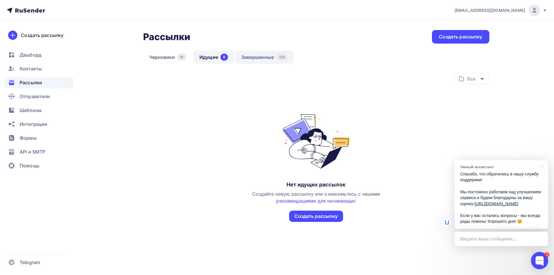
click at [272, 58] on link "Завершенные 138" at bounding box center [264, 56] width 59 height 13
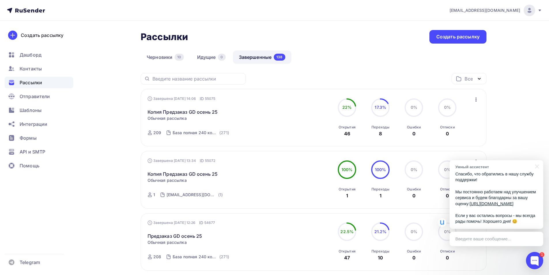
click at [475, 99] on icon "button" at bounding box center [476, 99] width 7 height 7
click at [440, 138] on div "Копировать в новую" at bounding box center [450, 137] width 59 height 7
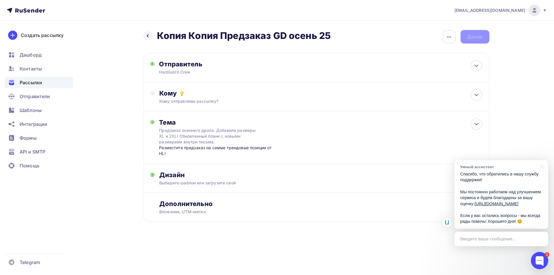
click at [146, 44] on div "Назад Копия Копия Предзаказ GD осень 25 Копия Копия Предзаказ GD осень 25 Закон…" at bounding box center [316, 133] width 346 height 206
click at [188, 64] on div "Отправитель" at bounding box center [221, 64] width 125 height 8
type input "Hardlunch Crew"
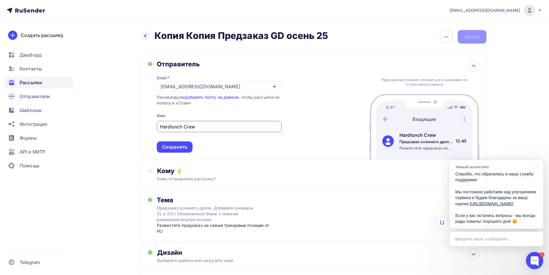
click at [190, 84] on div "[EMAIL_ADDRESS][DOMAIN_NAME]" at bounding box center [201, 86] width 80 height 7
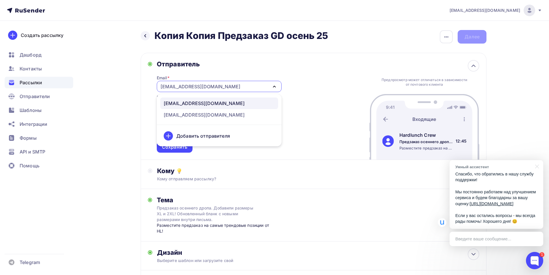
click at [190, 84] on div "[EMAIL_ADDRESS][DOMAIN_NAME]" at bounding box center [201, 86] width 80 height 7
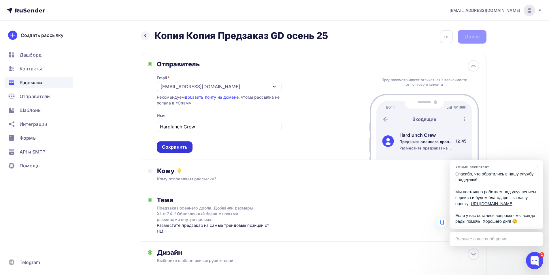
click at [181, 147] on div "Сохранить" at bounding box center [174, 147] width 25 height 7
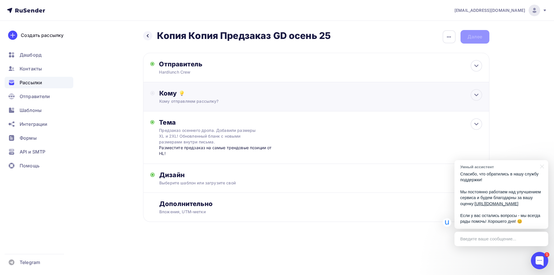
click at [188, 93] on div "Кому" at bounding box center [320, 93] width 322 height 8
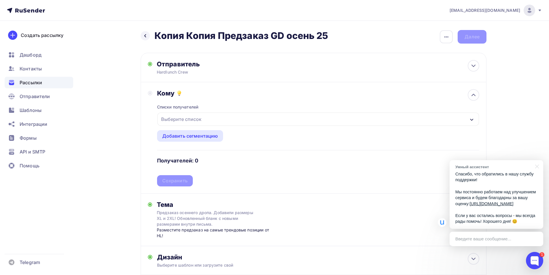
click at [200, 121] on div "Выберите список" at bounding box center [181, 119] width 45 height 10
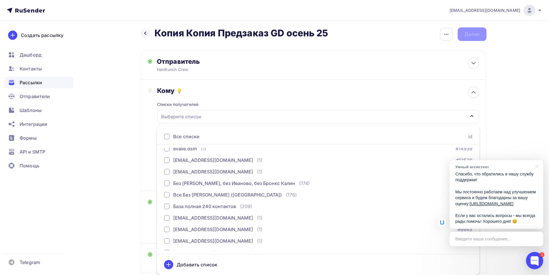
scroll to position [115, 0]
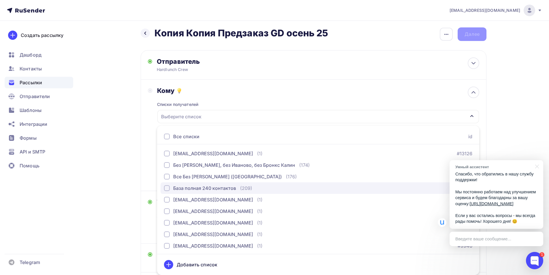
click at [232, 189] on div "База полная 240 контактов" at bounding box center [204, 188] width 63 height 7
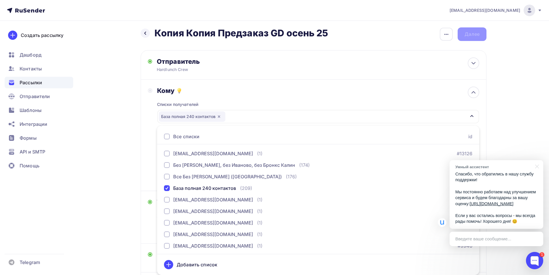
click at [103, 140] on div "Назад Копия Копия Предзаказ GD осень 25 Копия Копия Предзаказ GD осень 25 Закон…" at bounding box center [274, 178] width 473 height 320
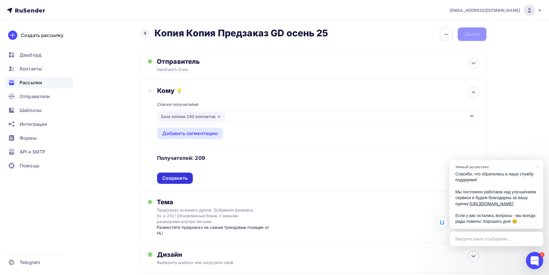
click at [177, 177] on div "Сохранить" at bounding box center [174, 178] width 25 height 7
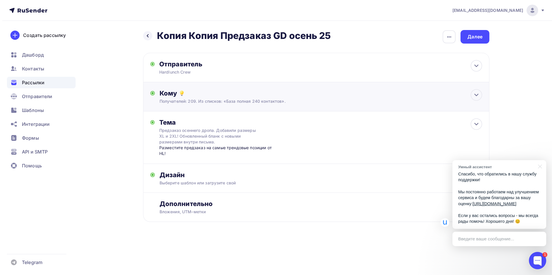
scroll to position [0, 0]
click at [192, 136] on div "Предзаказ осеннего дропа. Добавили размеры XL и 2XL! Обновленный бланк с новыми…" at bounding box center [210, 135] width 103 height 17
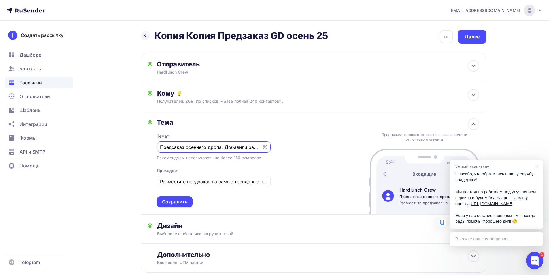
drag, startPoint x: 167, startPoint y: 146, endPoint x: 107, endPoint y: 146, distance: 60.3
click at [107, 146] on div "Назад Копия Копия Предзаказ GD осень 25 Копия Копия Предзаказ GD осень 25 Закон…" at bounding box center [274, 165] width 473 height 289
click at [223, 149] on input "Предзаказ осеннего дропа. Добавили размеры XL и 2XL! Обновленный бланк с новыми…" at bounding box center [209, 147] width 99 height 7
drag, startPoint x: 221, startPoint y: 147, endPoint x: 96, endPoint y: 147, distance: 125.2
click at [96, 147] on div "Назад Копия Копия Предзаказ GD осень 25 Копия Копия Предзаказ GD осень 25 Закон…" at bounding box center [274, 165] width 473 height 289
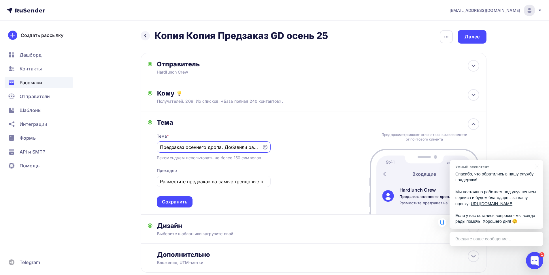
click at [181, 145] on input "Предзаказ осеннего дропа. Добавили размеры XL и 2XL! Обновленный бланк с новыми…" at bounding box center [209, 147] width 99 height 7
click at [159, 147] on div "Предзаказ осеннего дропа. Добавили размеры XL и 2XL! Обновленный бланк с новыми…" at bounding box center [214, 146] width 114 height 11
click at [175, 147] on input "Предзаказ осеннего дропа. Добавили размеры XL и 2XL! Обновленный бланк с новыми…" at bounding box center [209, 147] width 99 height 7
drag, startPoint x: 175, startPoint y: 147, endPoint x: 227, endPoint y: 150, distance: 51.7
click at [227, 150] on input "Пуховики и Жилеты 2025. Предзаказ осеннего дропа. Добавили размеры XL и 2XL! Об…" at bounding box center [209, 147] width 99 height 7
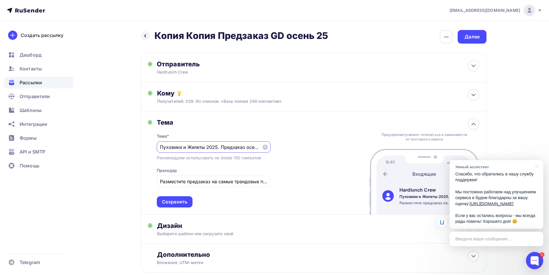
click at [226, 150] on input "Пуховики и Жилеты 2025. Предзаказ осеннего дропа. Добавили размеры XL и 2XL! Об…" at bounding box center [209, 147] width 99 height 7
drag, startPoint x: 245, startPoint y: 147, endPoint x: 238, endPoint y: 150, distance: 7.6
click at [238, 150] on input "Пуховики и Жилеты 2025. Предзаказ осеннего дропа. Добавили размеры XL и 2XL! Об…" at bounding box center [209, 147] width 99 height 7
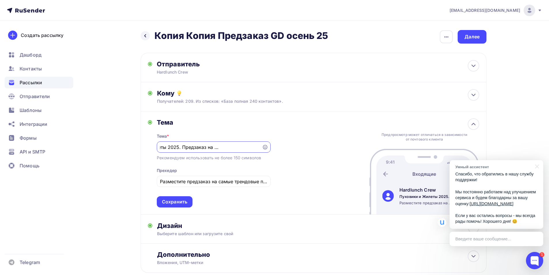
drag, startPoint x: 182, startPoint y: 147, endPoint x: 171, endPoint y: 145, distance: 10.5
click at [168, 146] on input "Пуховики и Жилеты 2025. Предзаказ на второй дроп HL. Добавили размеры XL и 2XL!…" at bounding box center [209, 147] width 99 height 7
drag, startPoint x: 233, startPoint y: 149, endPoint x: 240, endPoint y: 148, distance: 6.7
click at [235, 149] on input "Пуховики и Жилеты. Предзаказ на второй дроп HL. Добавили размеры XL и 2XL! Обно…" at bounding box center [209, 147] width 99 height 7
click at [236, 147] on input "Пуховики и Жилеты. Предзаказ на второй дроп HL. Добавили размеры XL и 2XL! Обно…" at bounding box center [209, 147] width 99 height 7
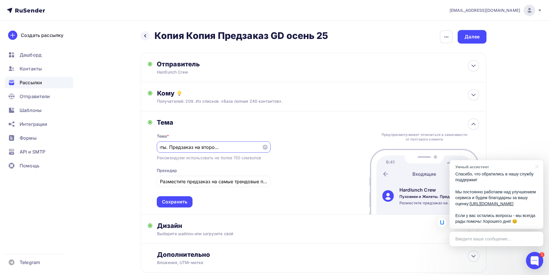
click at [230, 147] on input "Пуховики и Жилеты. Предзаказ на второй дроп HL 2025. Добавили размеры XL и 2XL!…" at bounding box center [209, 147] width 99 height 7
click at [204, 148] on input "Пуховики и Жилеты. Предзаказ на второй дроп." at bounding box center [209, 147] width 99 height 7
click at [235, 147] on input "Пуховики и Жилеты. Предзаказ на второй дроп." at bounding box center [209, 147] width 99 height 7
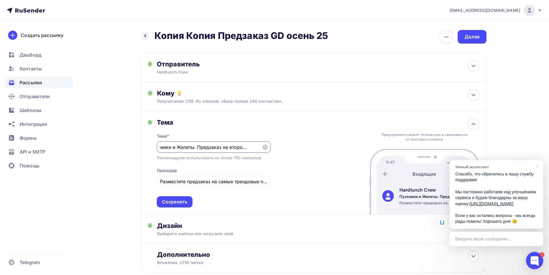
click at [245, 149] on input "Пуховики и Жилеты. Предзаказ на второй дроп." at bounding box center [209, 147] width 99 height 7
drag, startPoint x: 195, startPoint y: 147, endPoint x: 200, endPoint y: 149, distance: 5.0
click at [195, 148] on input "Пуховики и Жилеты. Предзаказ на второй дроп." at bounding box center [209, 147] width 99 height 7
type input "Пуховики и [PERSON_NAME]. Предзаказ на второй осенне-зимний дроп."
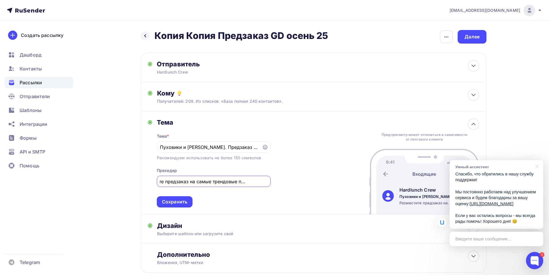
scroll to position [0, 27]
drag, startPoint x: 199, startPoint y: 182, endPoint x: 263, endPoint y: 182, distance: 64.0
click at [263, 182] on input "Разместите предзаказ на самые трендовые позиции от HL!" at bounding box center [213, 181] width 107 height 7
click at [256, 183] on input "Разместите предзаказ на самые трендовые позиции от HL!" at bounding box center [213, 181] width 107 height 7
drag, startPoint x: 248, startPoint y: 183, endPoint x: 298, endPoint y: 183, distance: 49.9
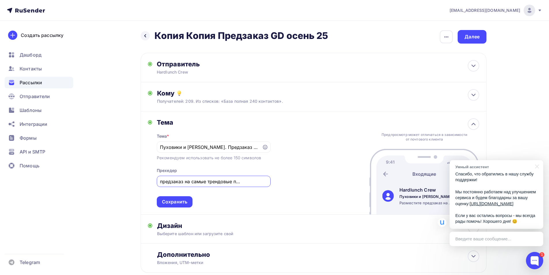
click at [298, 183] on div "Тема Тема * Пуховики и [PERSON_NAME]. Предзаказ на второй осенне-зимний дроп. Р…" at bounding box center [314, 162] width 346 height 103
click at [171, 202] on div "Сохранить" at bounding box center [174, 201] width 25 height 7
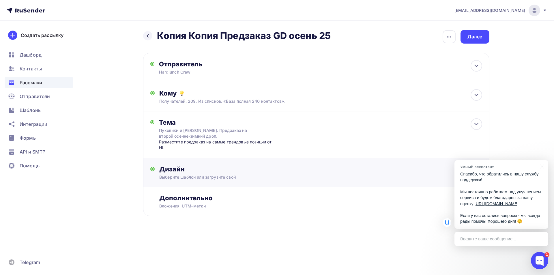
click at [195, 167] on div "Дизайн" at bounding box center [320, 169] width 322 height 8
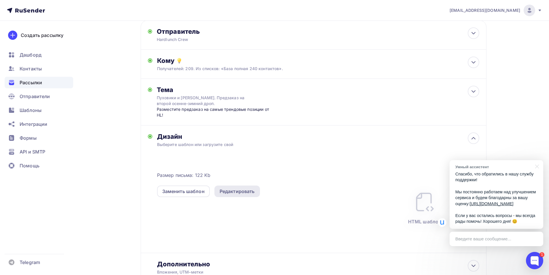
scroll to position [77, 0]
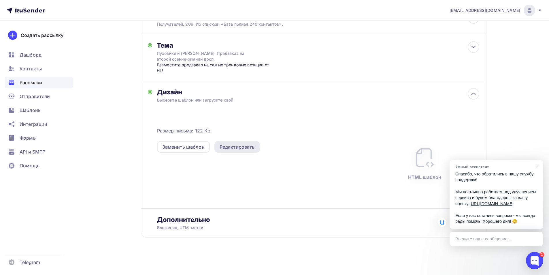
click at [244, 144] on div "Редактировать" at bounding box center [237, 146] width 35 height 7
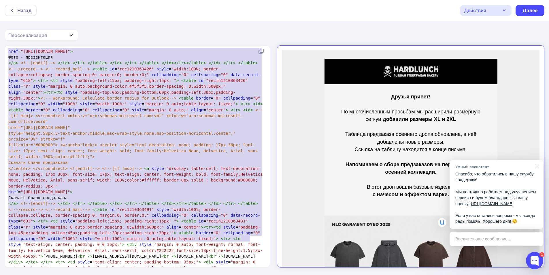
type textarea "<!LOREMIP dolo> <sita> <cons> <adip elitsed="doe-3" /> <temp inci-utlab="Etdolo…"
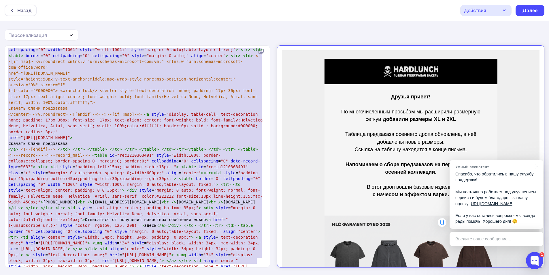
drag, startPoint x: 8, startPoint y: 52, endPoint x: 260, endPoint y: 262, distance: 328.5
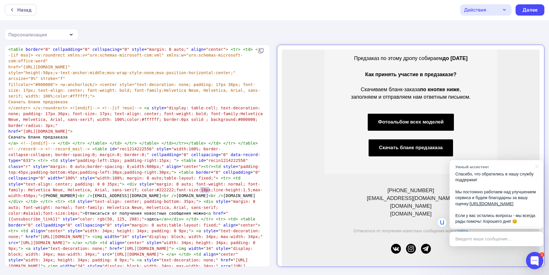
drag, startPoint x: 201, startPoint y: 189, endPoint x: 210, endPoint y: 191, distance: 9.1
click at [210, 211] on span ""{{unsubscribe_link}}"" at bounding box center [118, 216] width 220 height 10
type textarea "url"
click at [538, 8] on div "Далее" at bounding box center [530, 10] width 15 height 7
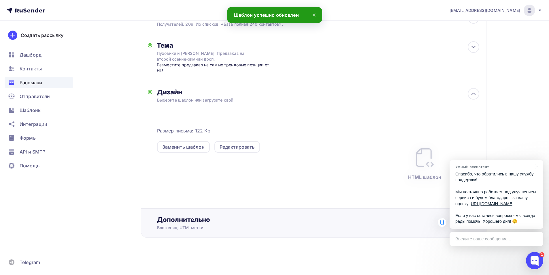
click at [229, 226] on div "Вложения, UTM–метки" at bounding box center [302, 228] width 290 height 6
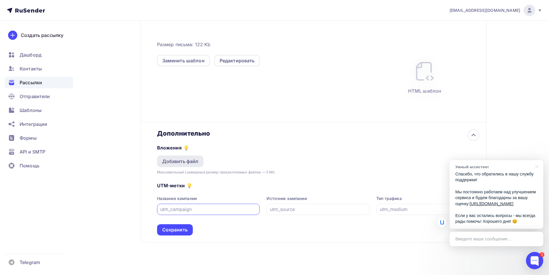
click at [185, 163] on div "Добавить файл" at bounding box center [180, 161] width 36 height 7
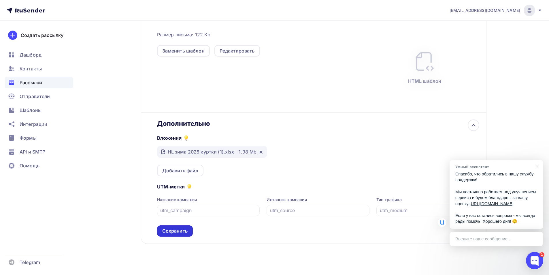
click at [177, 228] on div "Сохранить" at bounding box center [174, 231] width 25 height 7
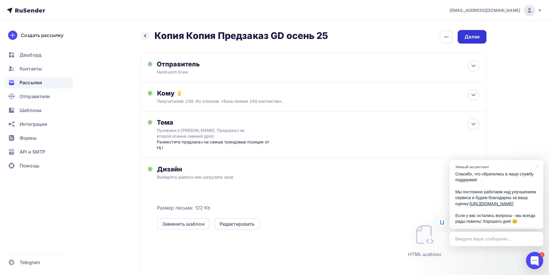
click at [476, 38] on div "Далее" at bounding box center [472, 36] width 15 height 7
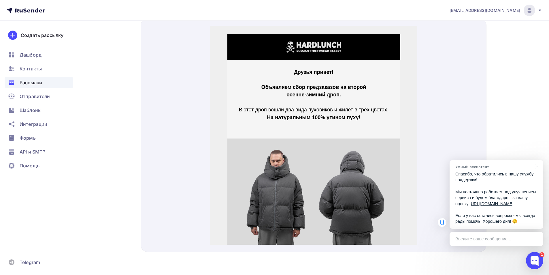
drag, startPoint x: 416, startPoint y: 89, endPoint x: 648, endPoint y: 72, distance: 232.3
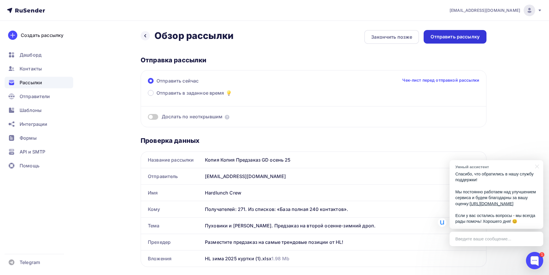
click at [458, 40] on div "Отправить рассылку" at bounding box center [455, 36] width 49 height 7
